Goal: Navigation & Orientation: Find specific page/section

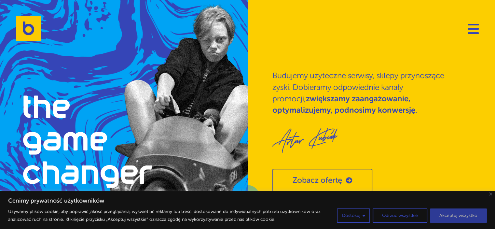
click at [450, 215] on button "Akceptuj wszystko" at bounding box center [458, 215] width 57 height 14
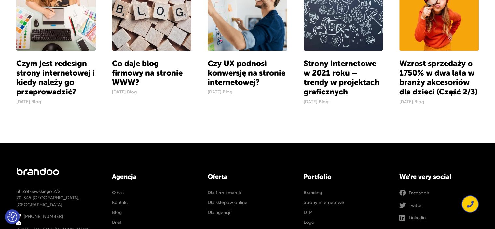
scroll to position [577, 0]
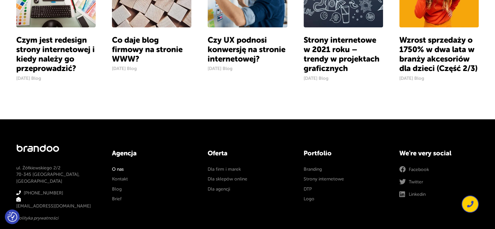
click at [115, 170] on link "O nas" at bounding box center [118, 169] width 12 height 7
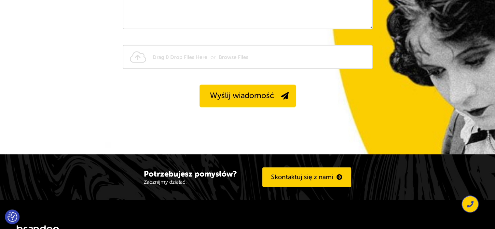
scroll to position [1852, 0]
